Goal: Information Seeking & Learning: Learn about a topic

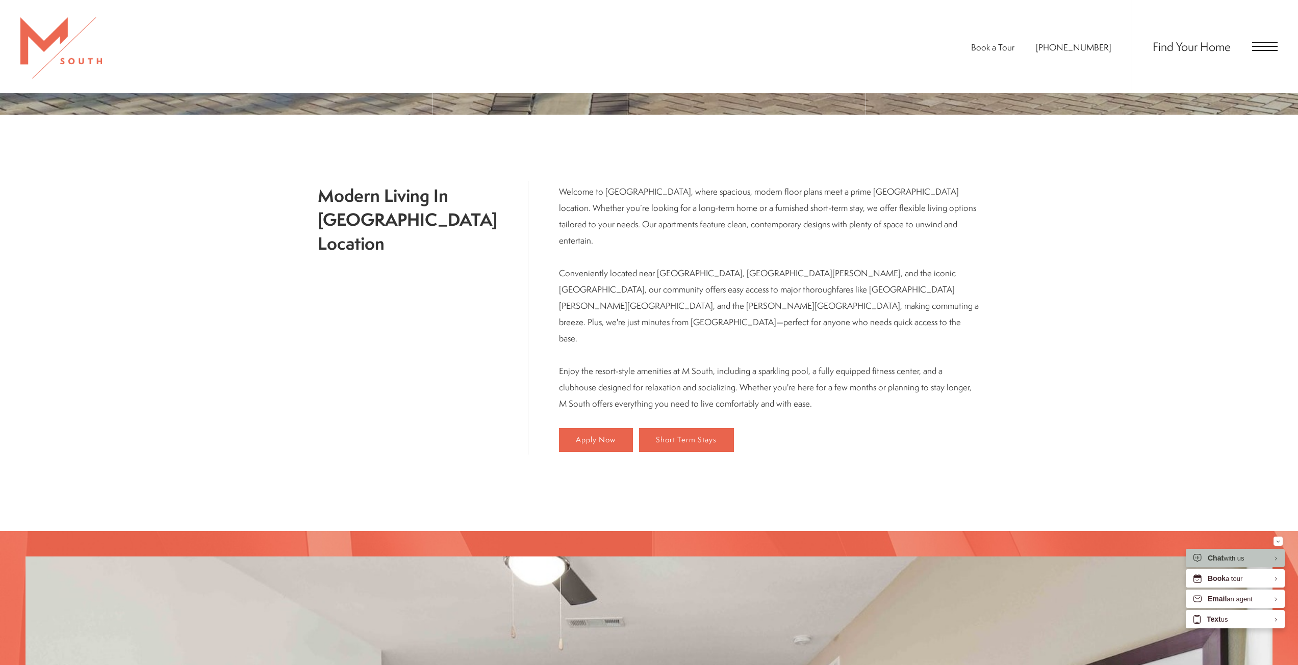
scroll to position [753, 0]
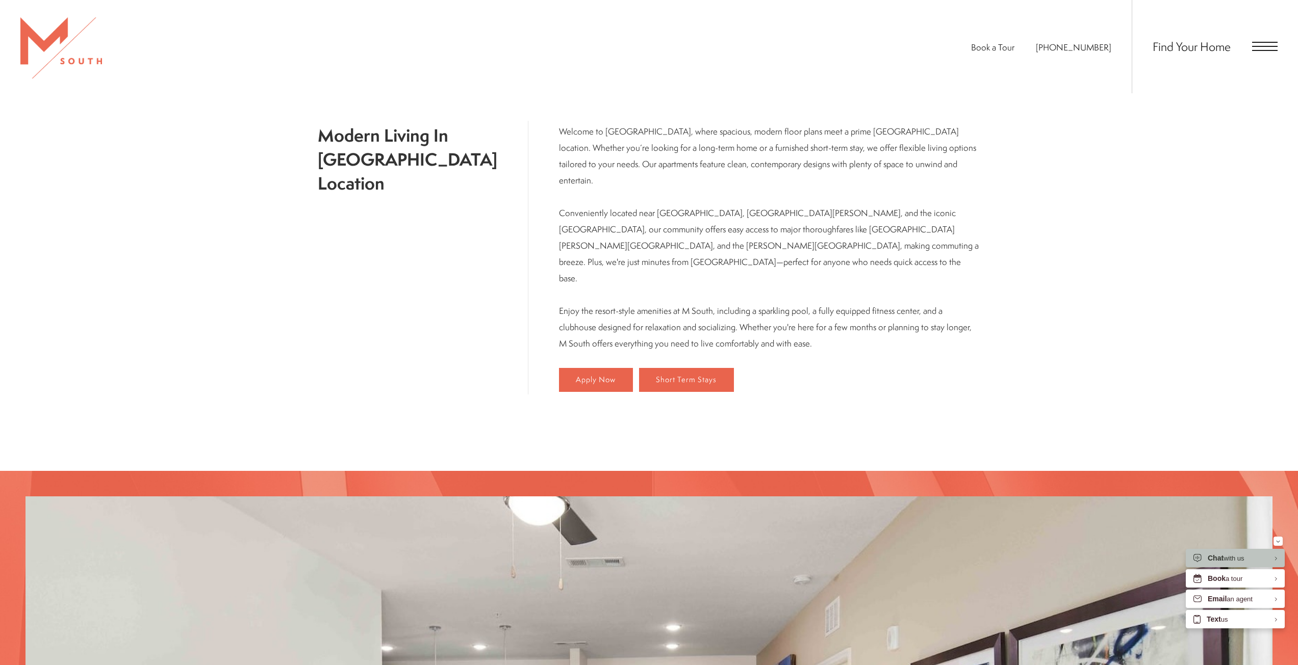
click at [1262, 49] on span "Open Menu" at bounding box center [1264, 46] width 25 height 9
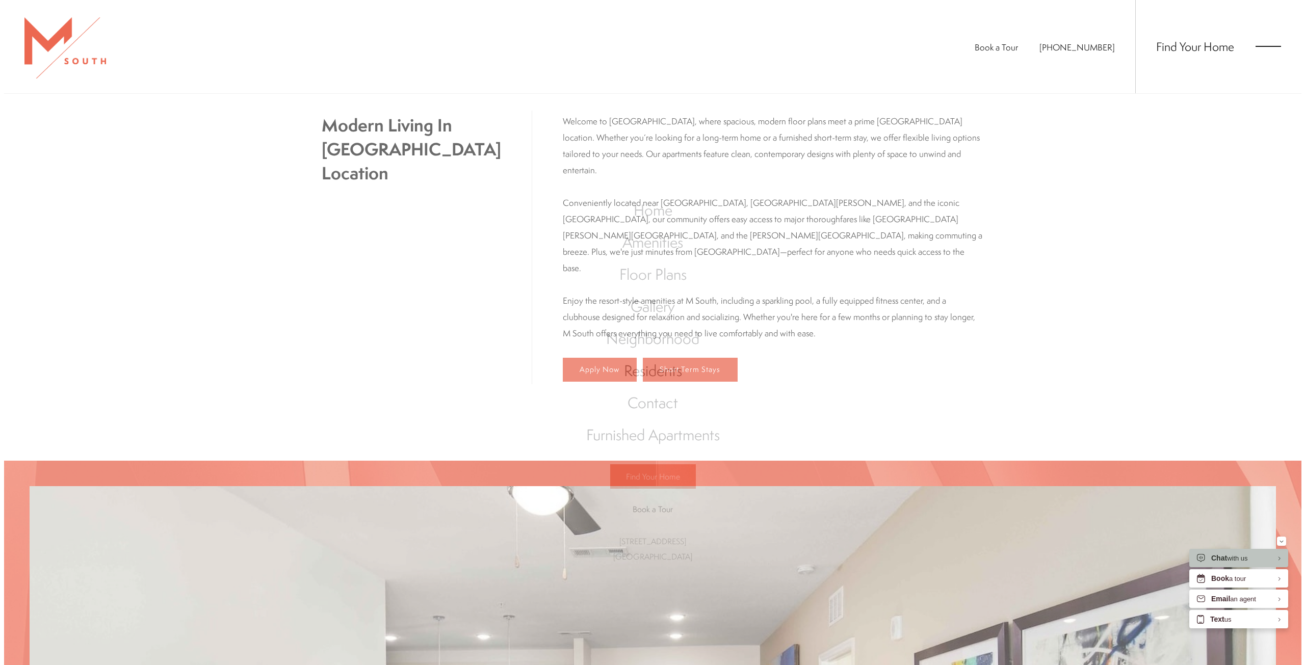
scroll to position [0, 0]
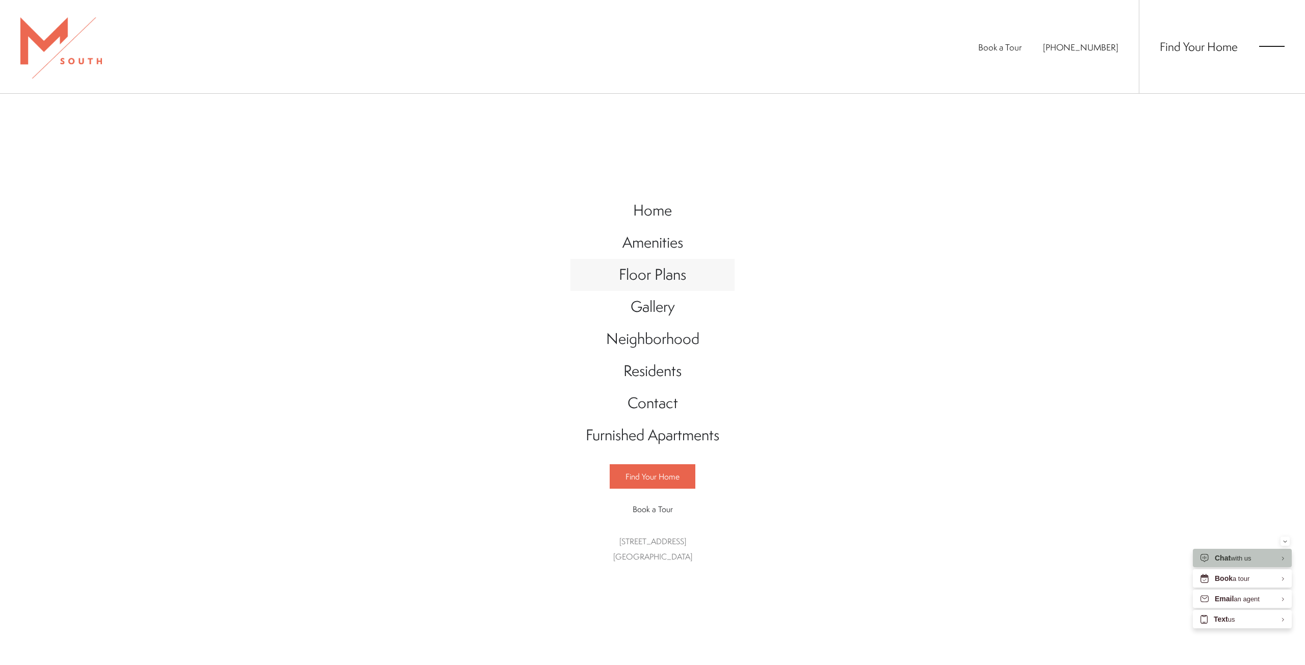
click at [667, 265] on span "Floor Plans" at bounding box center [652, 274] width 67 height 21
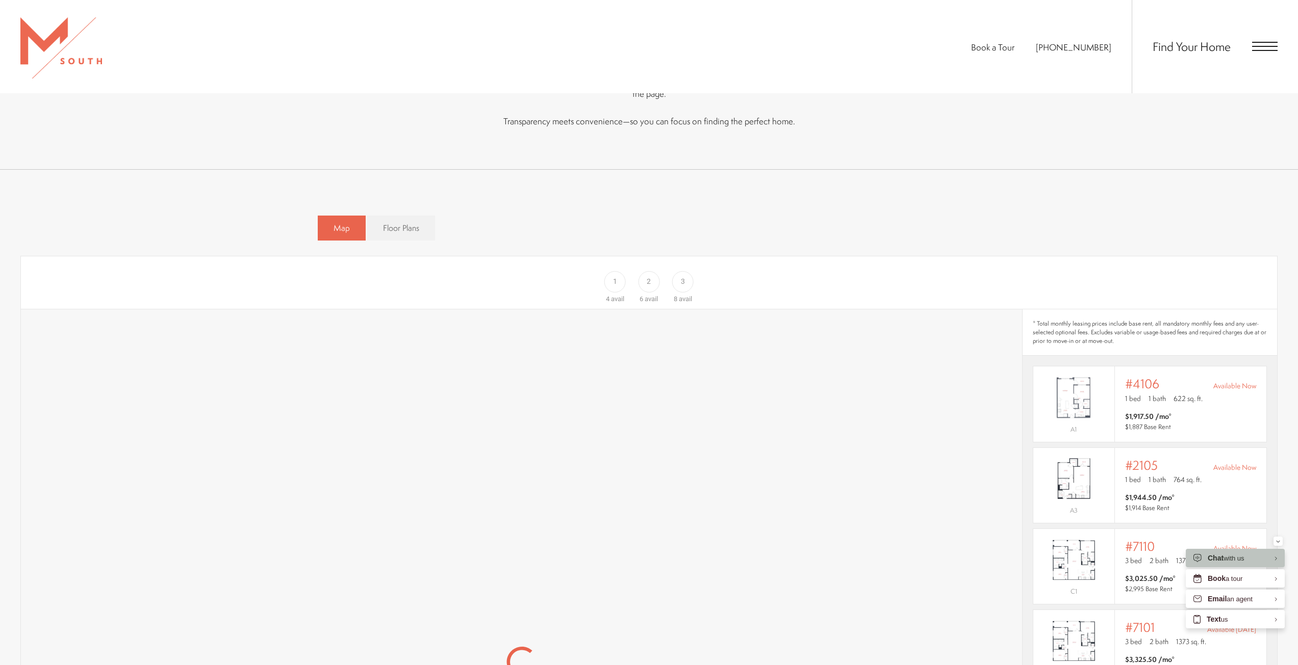
scroll to position [714, 0]
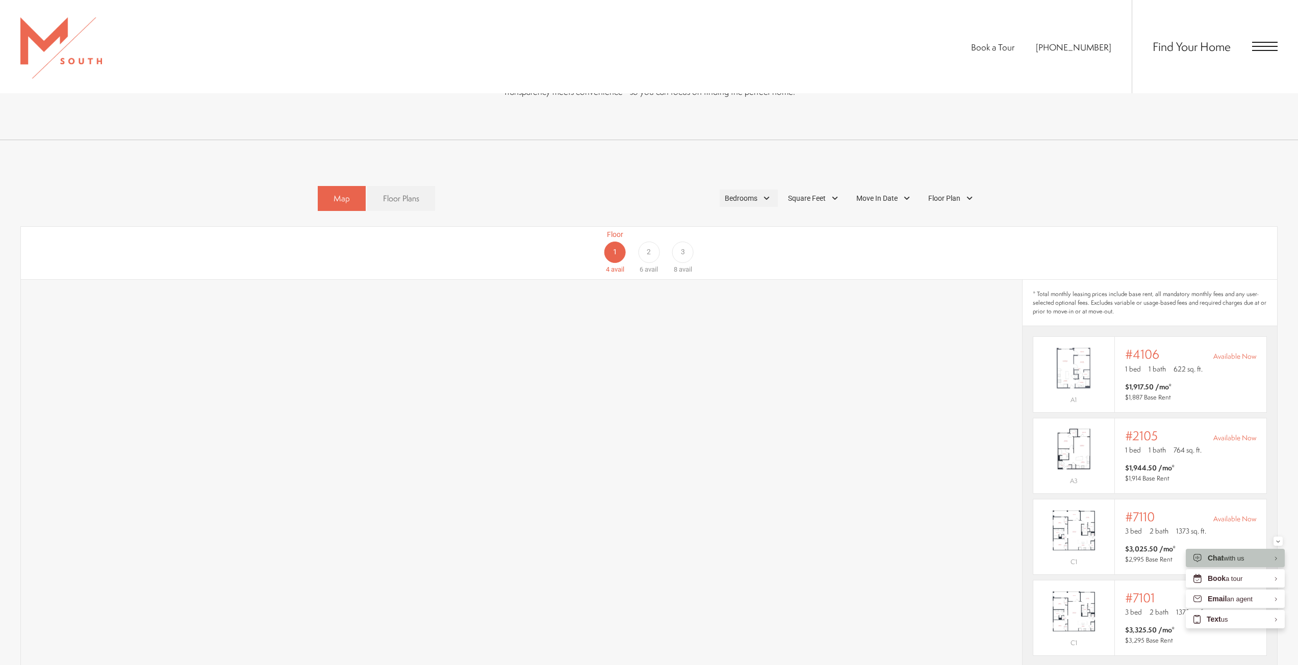
click at [753, 193] on span "Bedrooms" at bounding box center [741, 198] width 33 height 11
click at [741, 221] on span "1 Bedroom" at bounding box center [729, 226] width 51 height 11
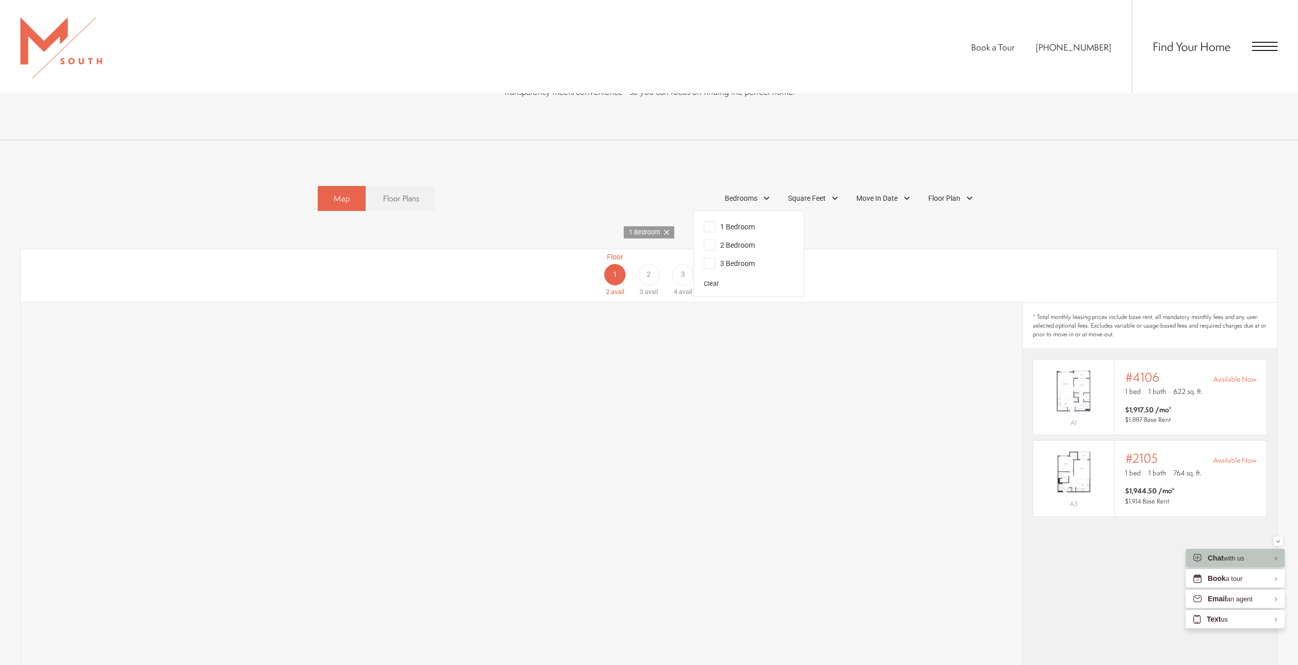
click at [831, 207] on div "Map Floor Plans 1 Bedrooms 1 Bedroom 2 Bedroom" at bounding box center [648, 641] width 1257 height 921
click at [829, 190] on div "Square Feet" at bounding box center [814, 198] width 63 height 17
click at [881, 193] on span "Move In Date" at bounding box center [876, 198] width 41 height 11
click at [962, 190] on div "Floor Plan" at bounding box center [952, 198] width 58 height 17
click at [755, 141] on div "Map Floor Plans 1 Bedrooms 1 Bedroom 2 Bedroom" at bounding box center [649, 641] width 1298 height 1002
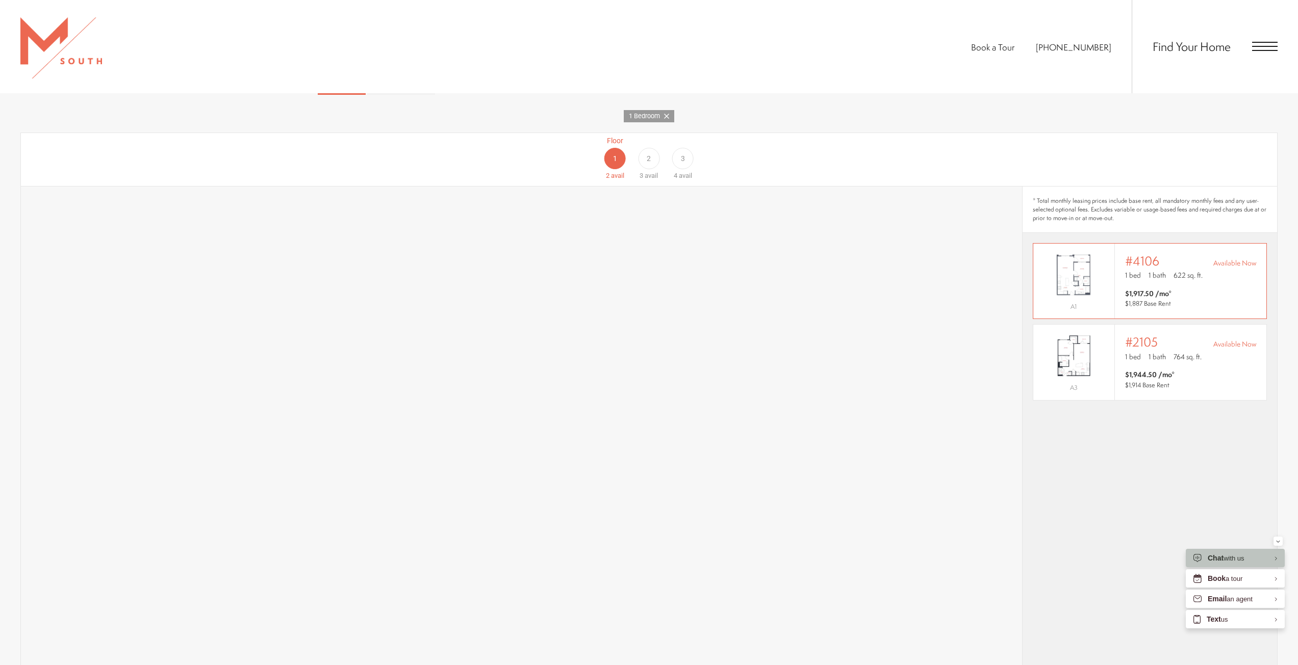
scroll to position [816, 0]
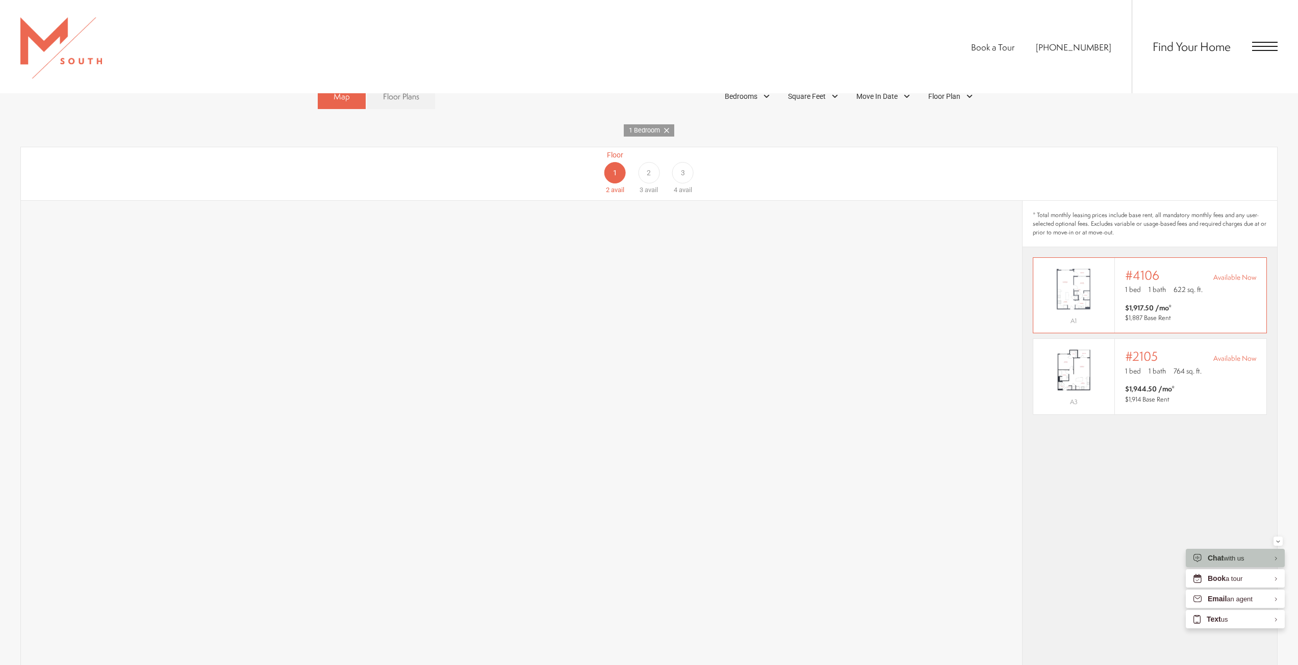
click at [1110, 270] on img "View #4106" at bounding box center [1073, 289] width 81 height 51
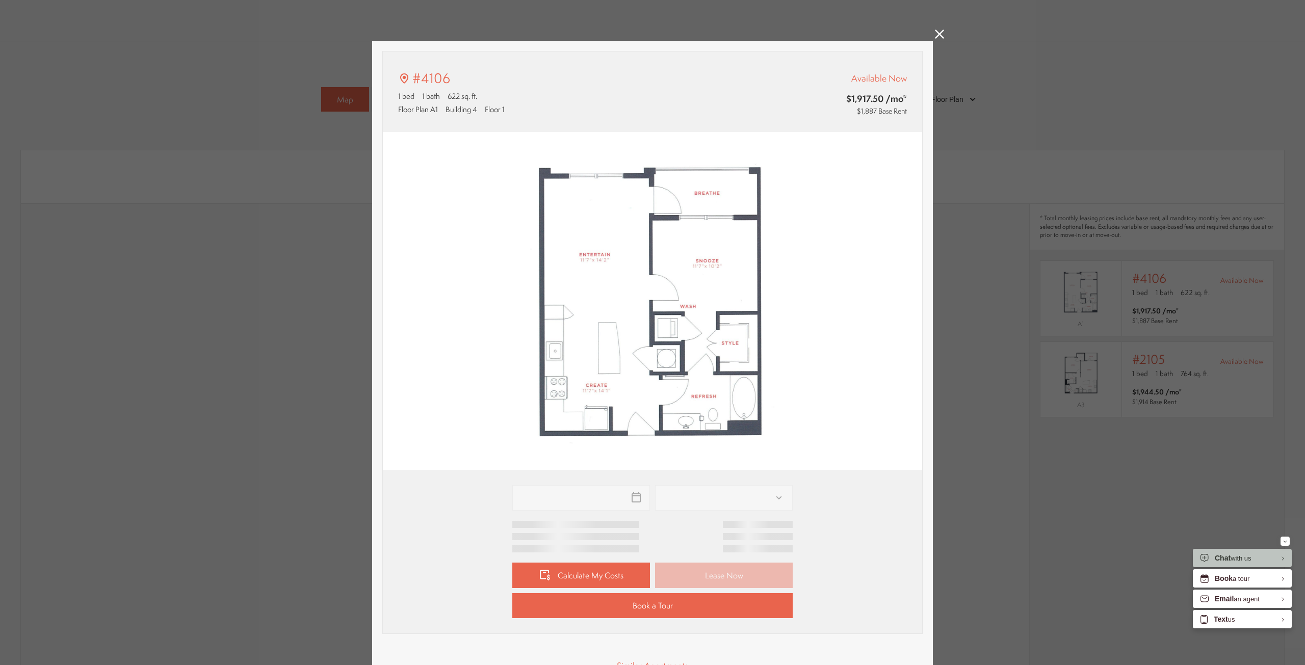
type input "**********"
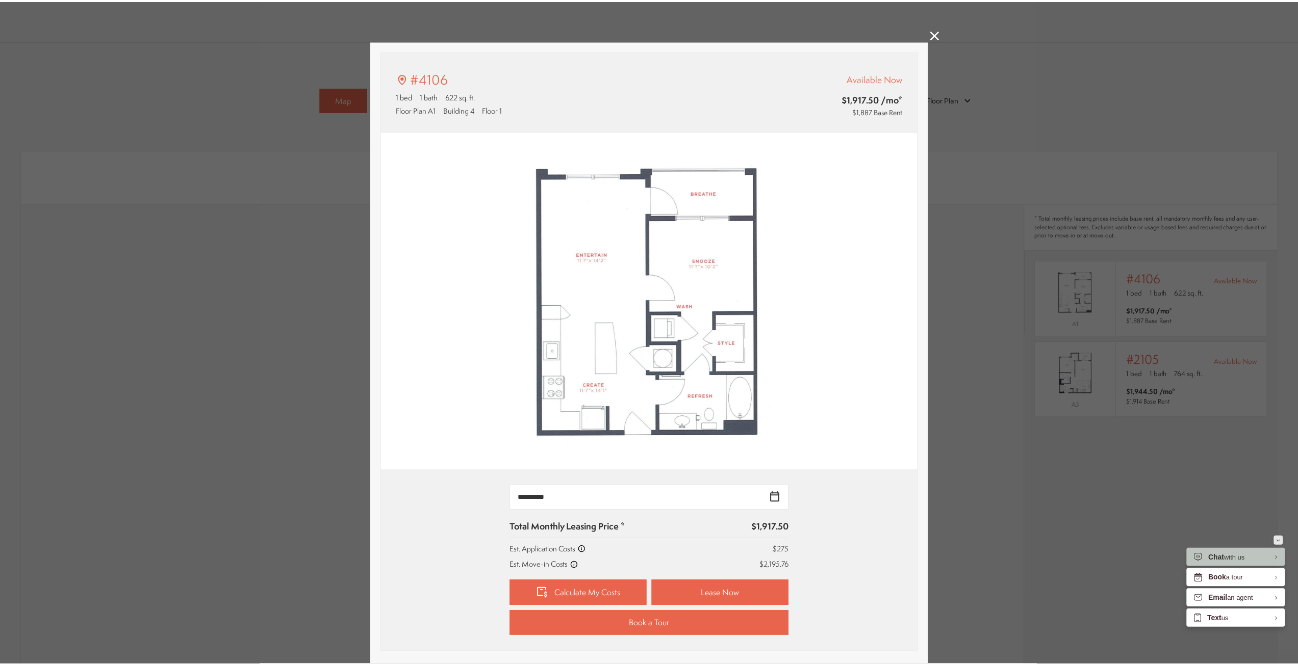
scroll to position [816, 0]
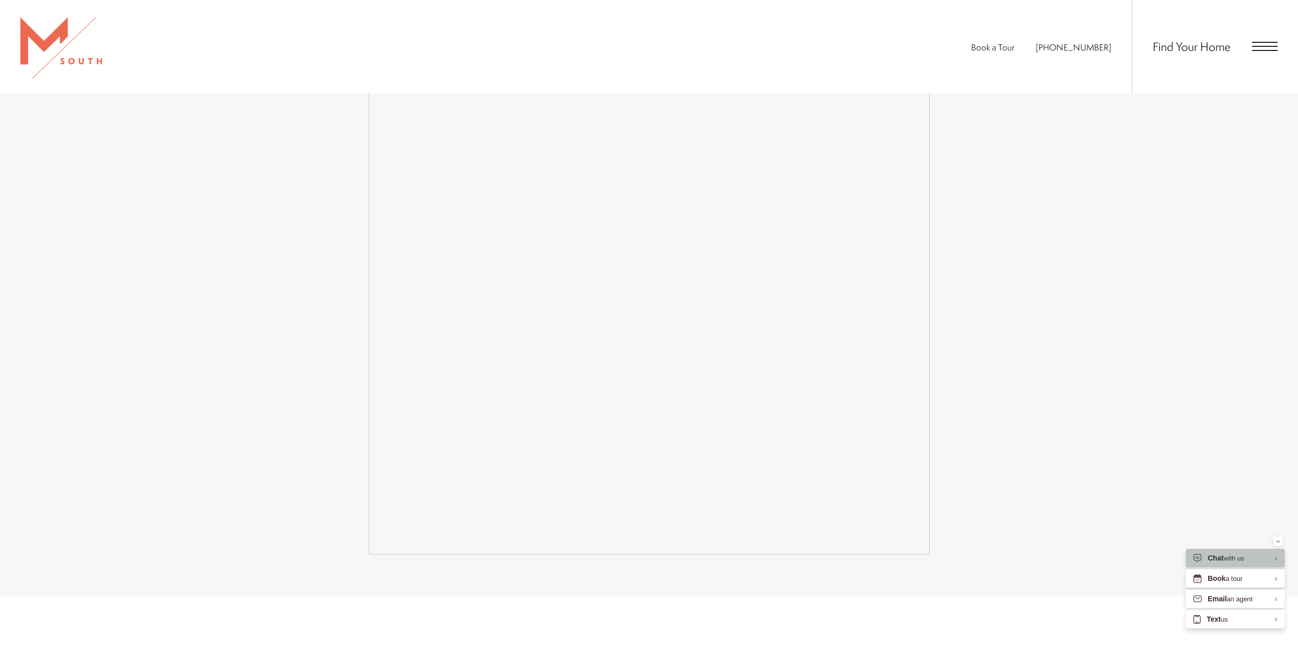
scroll to position [1989, 0]
click at [1279, 541] on icon "Minimize" at bounding box center [1278, 542] width 4 height 3
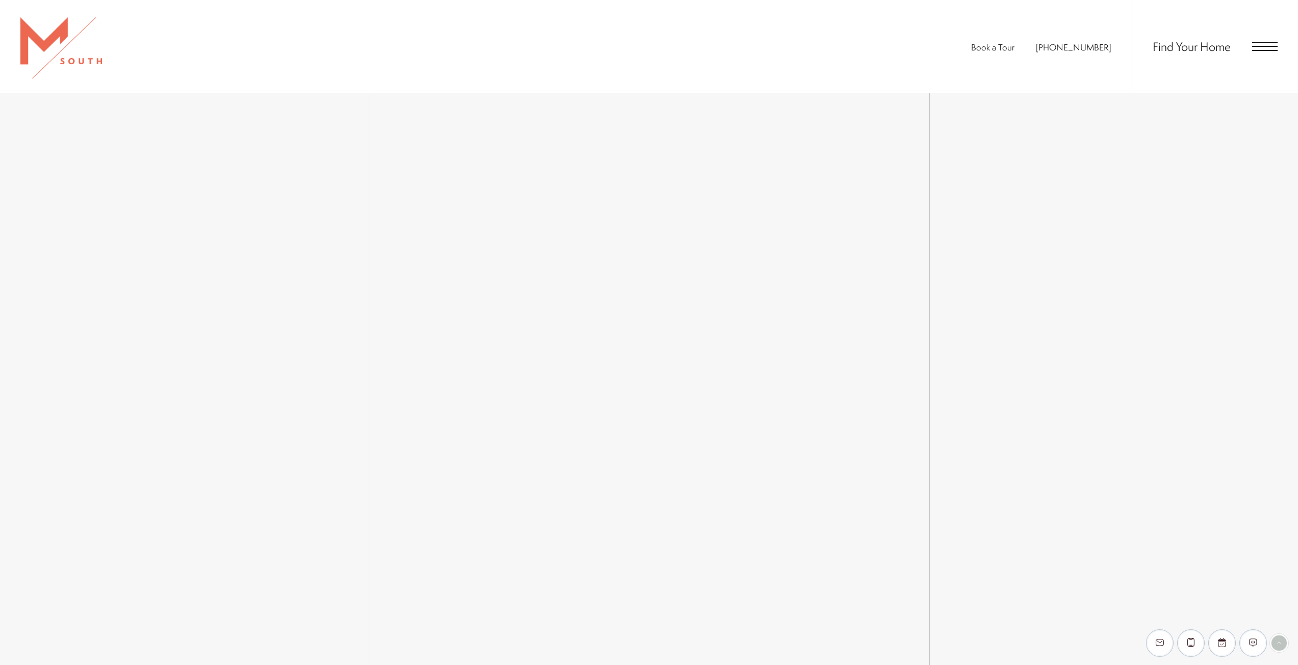
click at [931, 568] on div "Easy-to-Use Guide To make things simple and clear, we have put together a list …" at bounding box center [649, 309] width 1298 height 882
click at [930, 558] on div "Easy-to-Use Guide To make things simple and clear, we have put together a list …" at bounding box center [649, 309] width 1298 height 882
click at [1256, 427] on div "Easy-to-Use Guide To make things simple and clear, we have put together a list …" at bounding box center [649, 315] width 1298 height 882
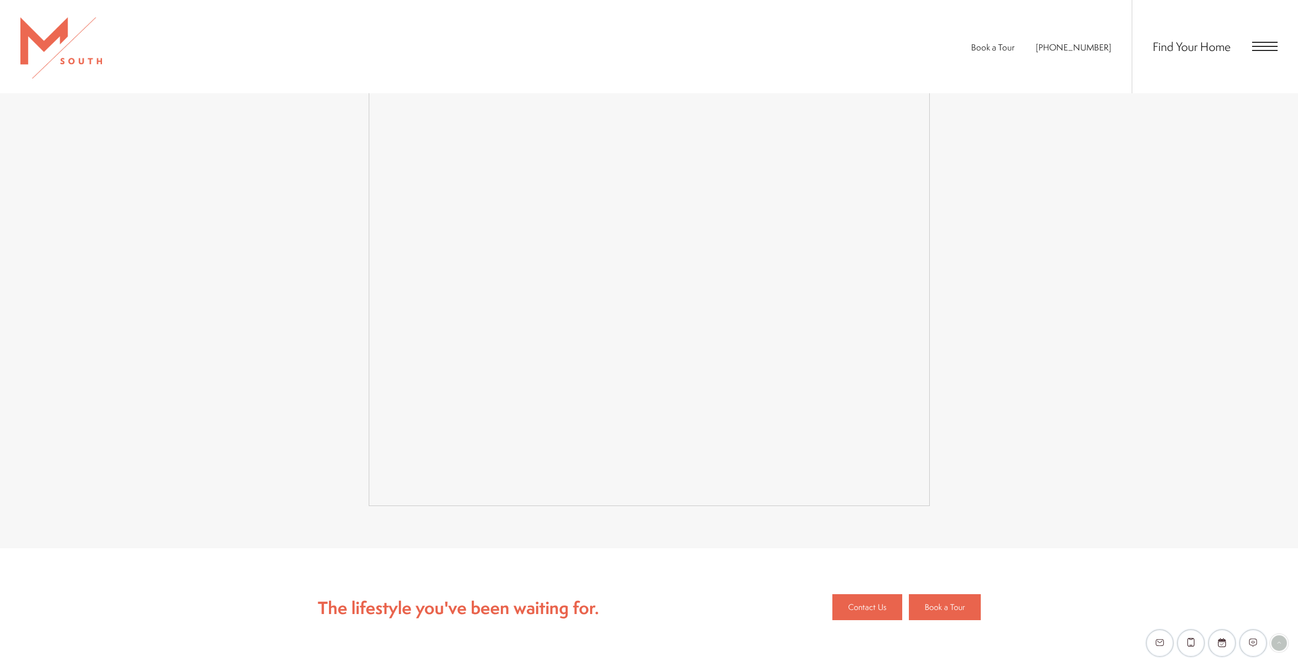
scroll to position [2108, 0]
